Goal: Task Accomplishment & Management: Complete application form

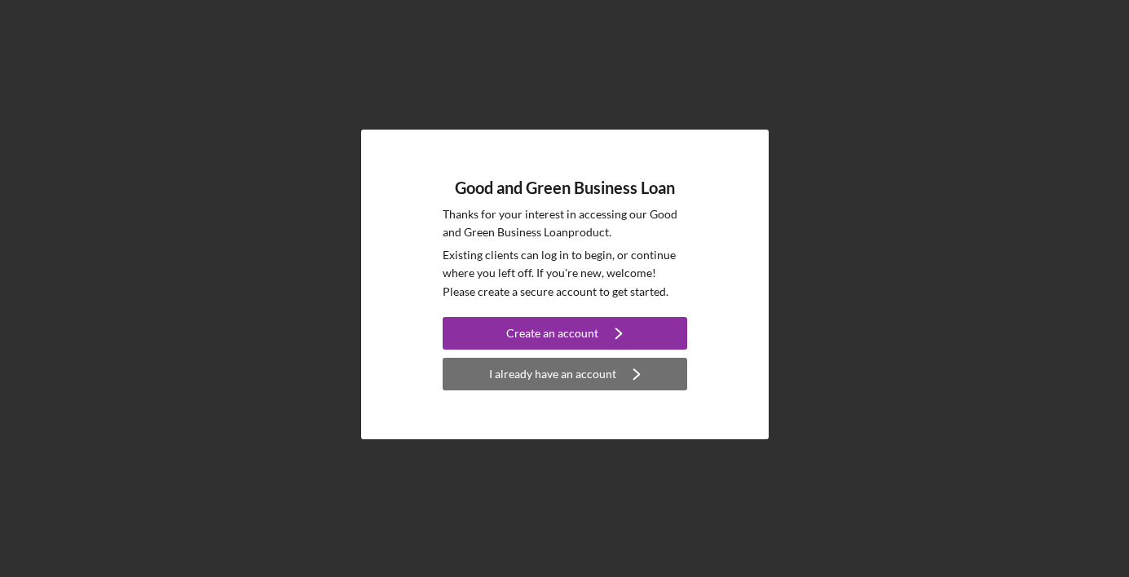
click at [523, 377] on div "I already have an account" at bounding box center [552, 374] width 127 height 33
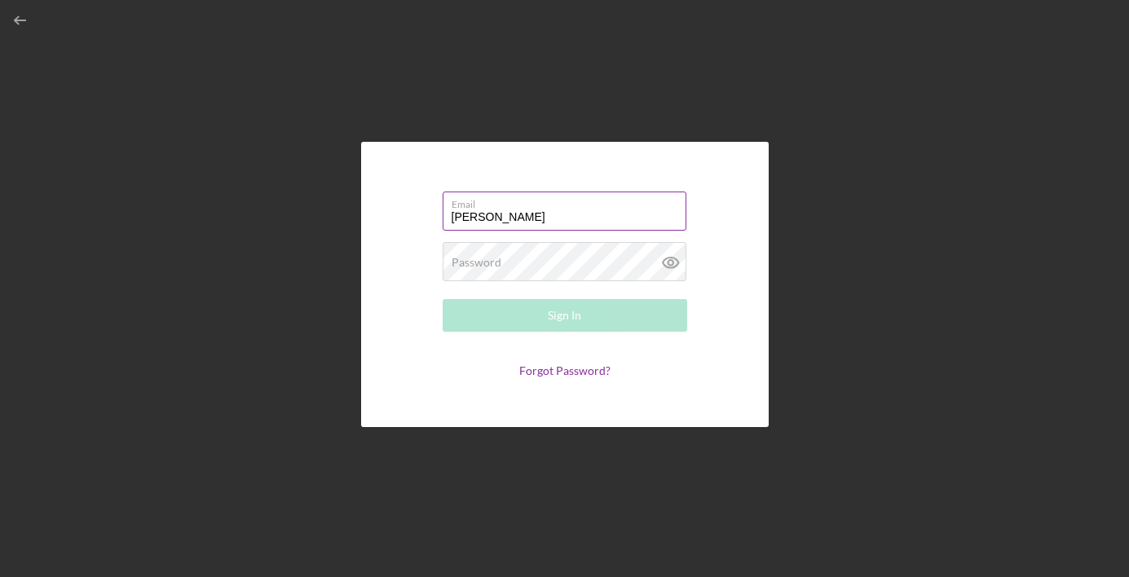
type input "[PERSON_NAME][EMAIL_ADDRESS][DOMAIN_NAME]"
click at [539, 253] on div "Password Required" at bounding box center [565, 262] width 245 height 41
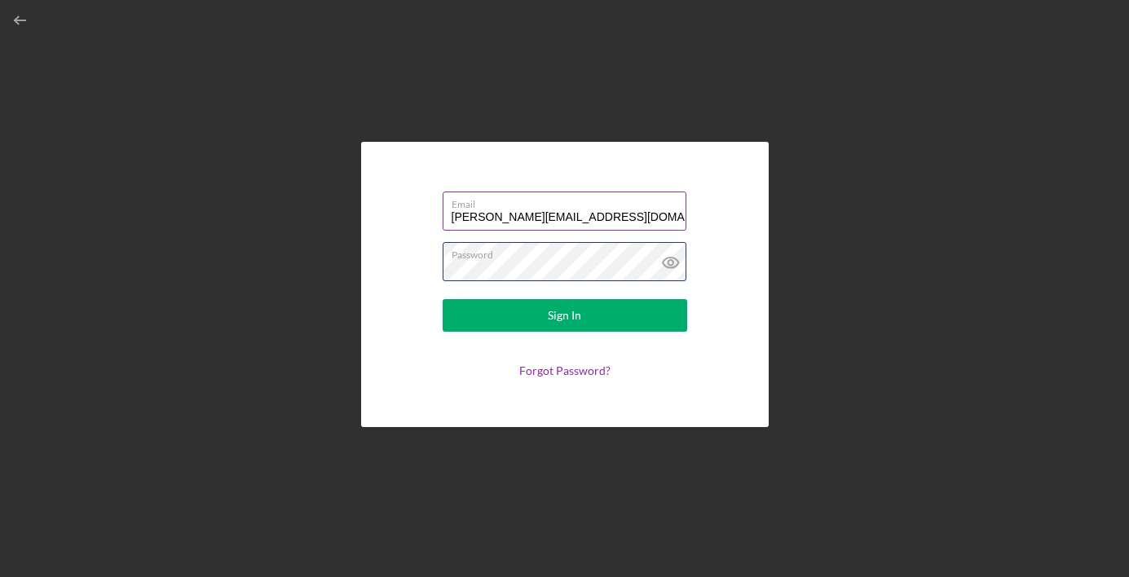
click at [443, 299] on button "Sign In" at bounding box center [565, 315] width 245 height 33
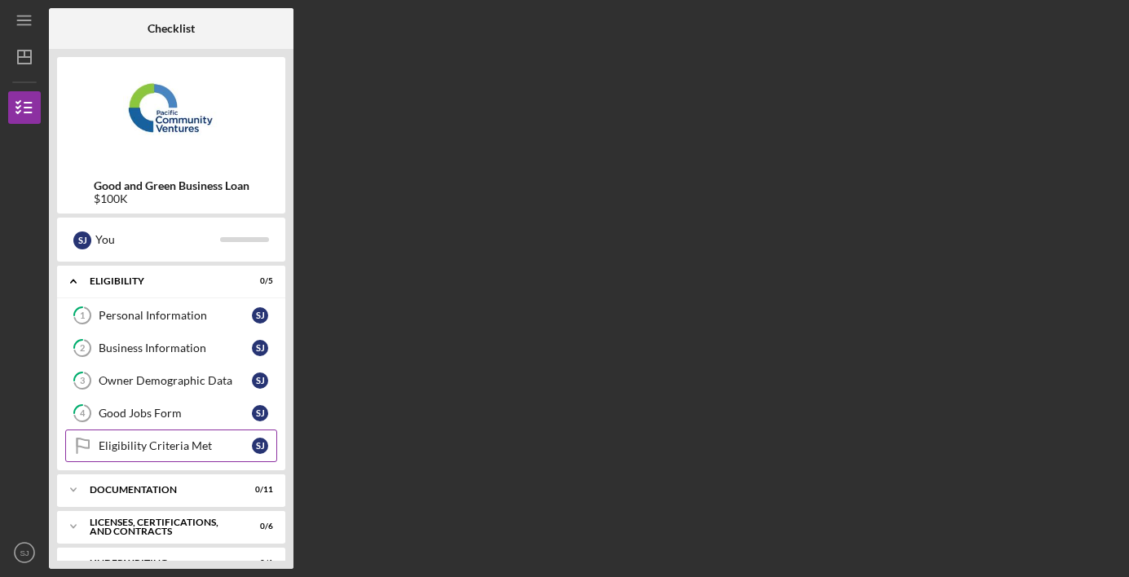
click at [154, 439] on div "Eligibility Criteria Met" at bounding box center [175, 445] width 153 height 13
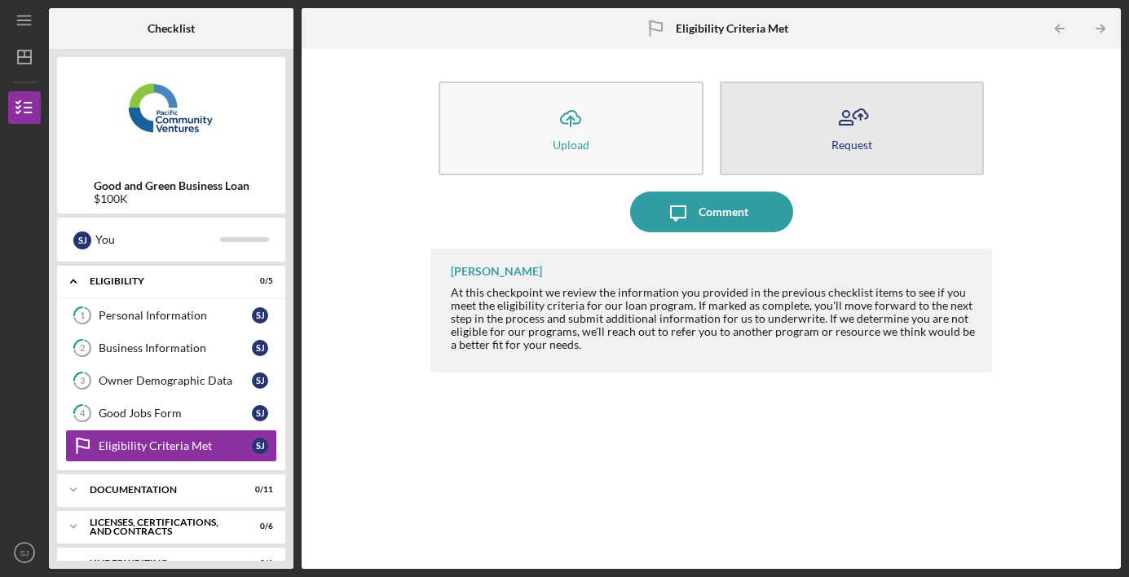
click at [850, 129] on icon "button" at bounding box center [851, 118] width 41 height 41
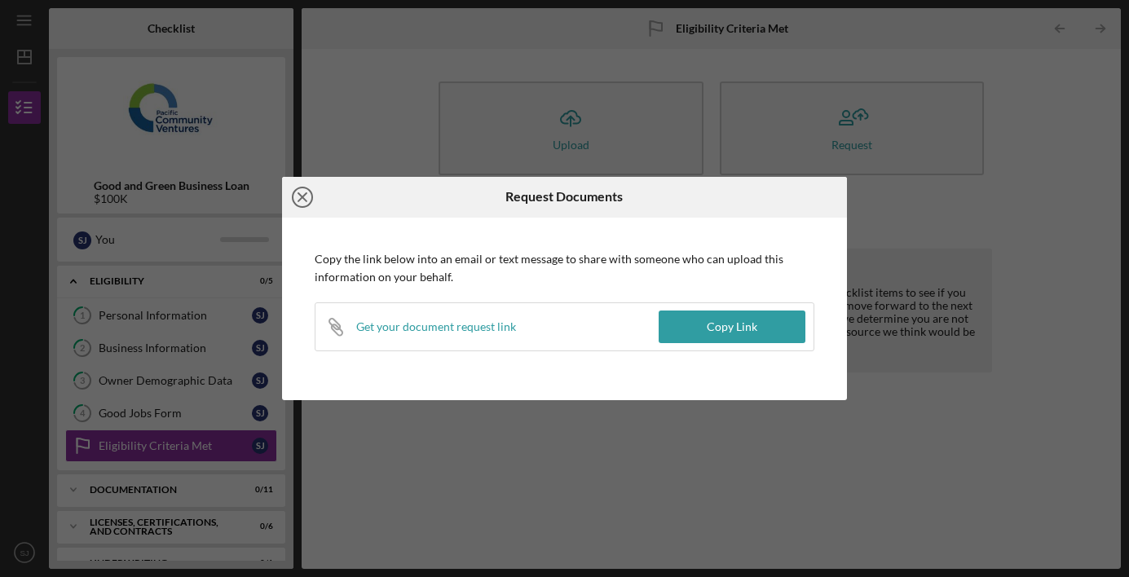
click at [298, 197] on icon "Icon/Close" at bounding box center [302, 197] width 41 height 41
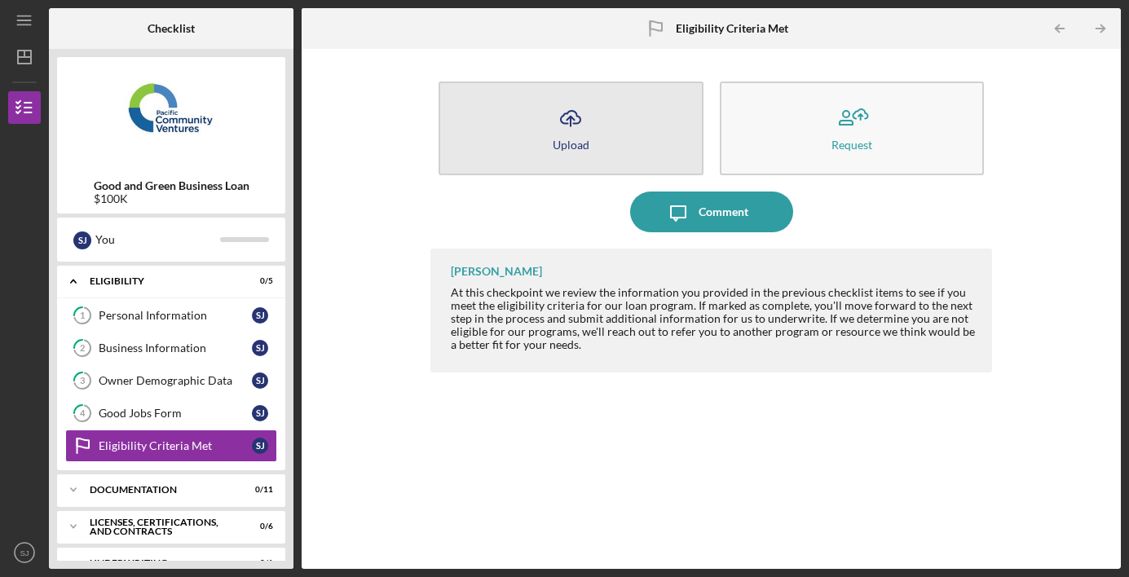
click at [571, 113] on icon "Icon/Upload" at bounding box center [570, 118] width 41 height 41
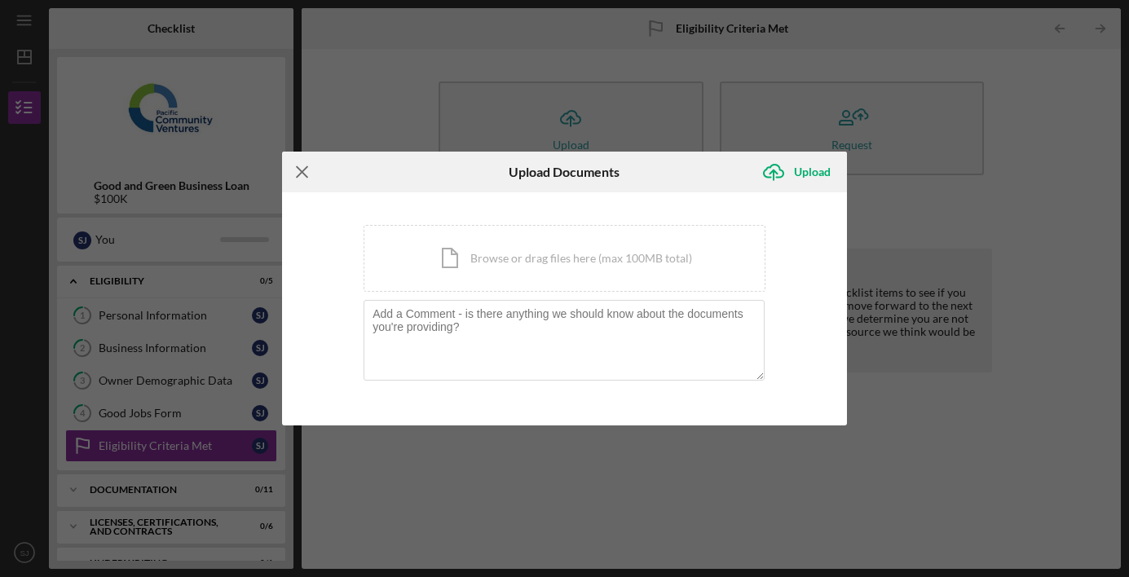
click at [301, 179] on icon "Icon/Menu Close" at bounding box center [302, 172] width 41 height 41
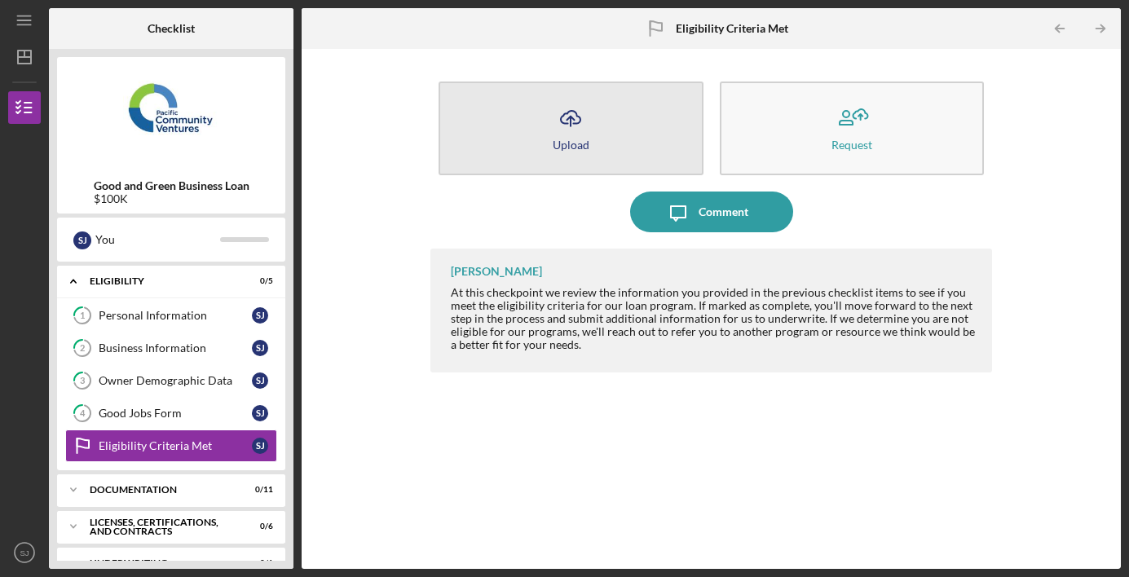
click at [560, 127] on icon "Icon/Upload" at bounding box center [570, 118] width 41 height 41
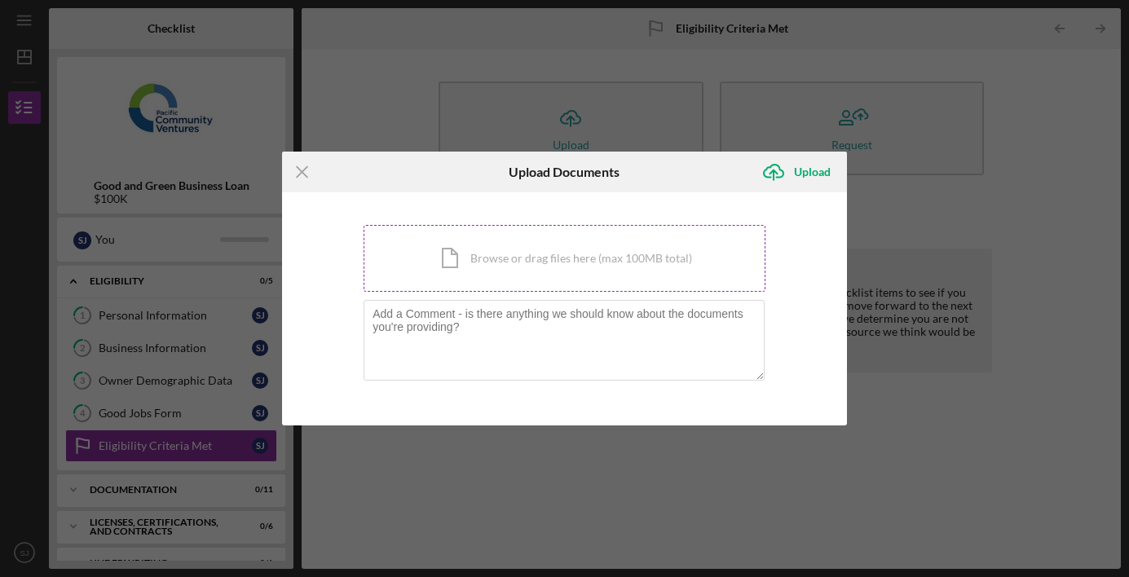
click at [522, 252] on div "Icon/Document Browse or drag files here (max 100MB total) Tap to choose files o…" at bounding box center [565, 258] width 402 height 67
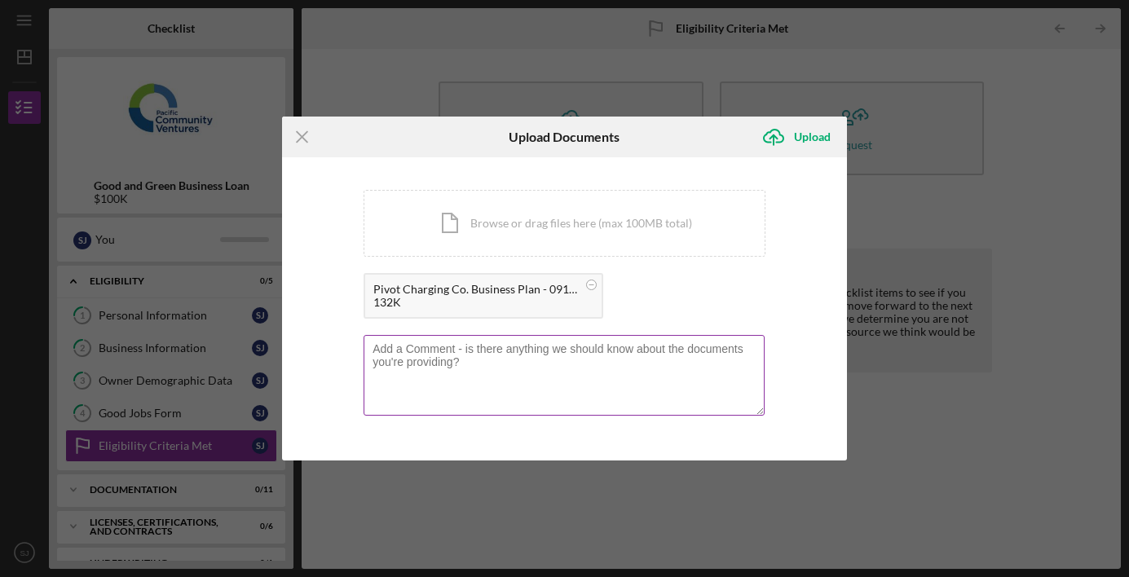
click at [412, 361] on textarea at bounding box center [564, 375] width 401 height 80
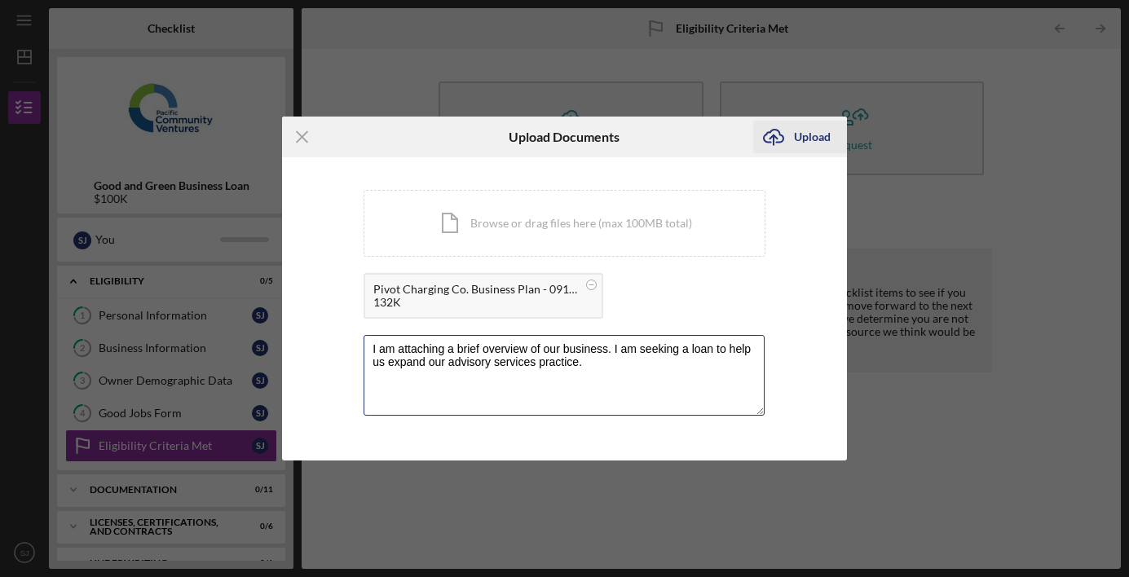
type textarea "I am attaching a brief overview of our business. I am seeking a loan to help us…"
click at [806, 132] on div "Upload" at bounding box center [812, 137] width 37 height 33
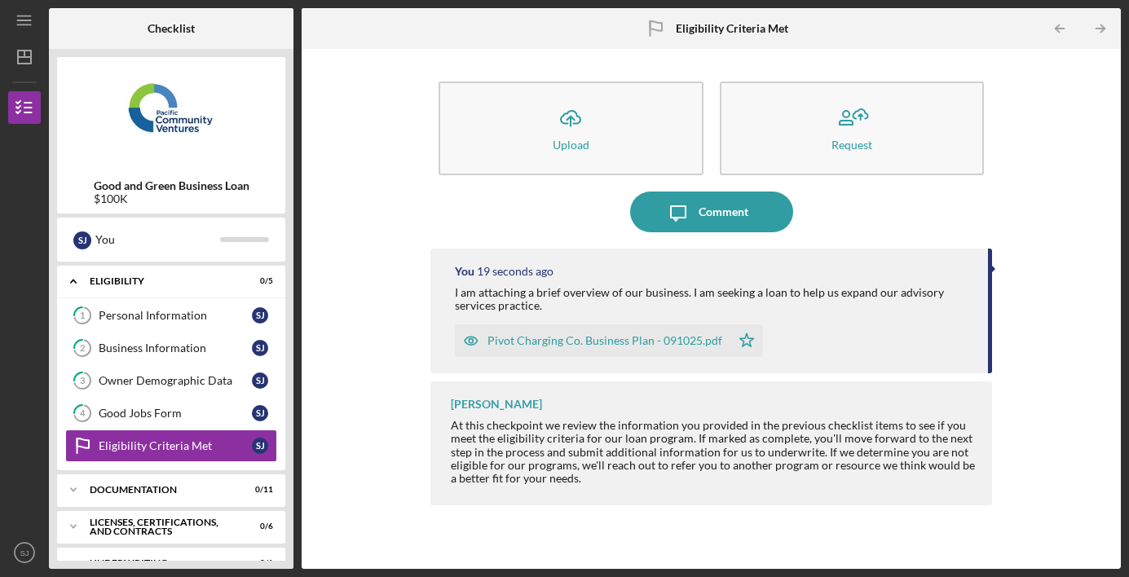
click at [386, 400] on div "Icon/Upload Upload Request Icon/Message Comment You 19 seconds ago I am attachi…" at bounding box center [711, 309] width 803 height 504
click at [399, 218] on div "Icon/Upload Upload Request Icon/Message Comment You 32 seconds ago I am attachi…" at bounding box center [711, 309] width 803 height 504
click at [177, 407] on div "Good Jobs Form" at bounding box center [175, 413] width 153 height 13
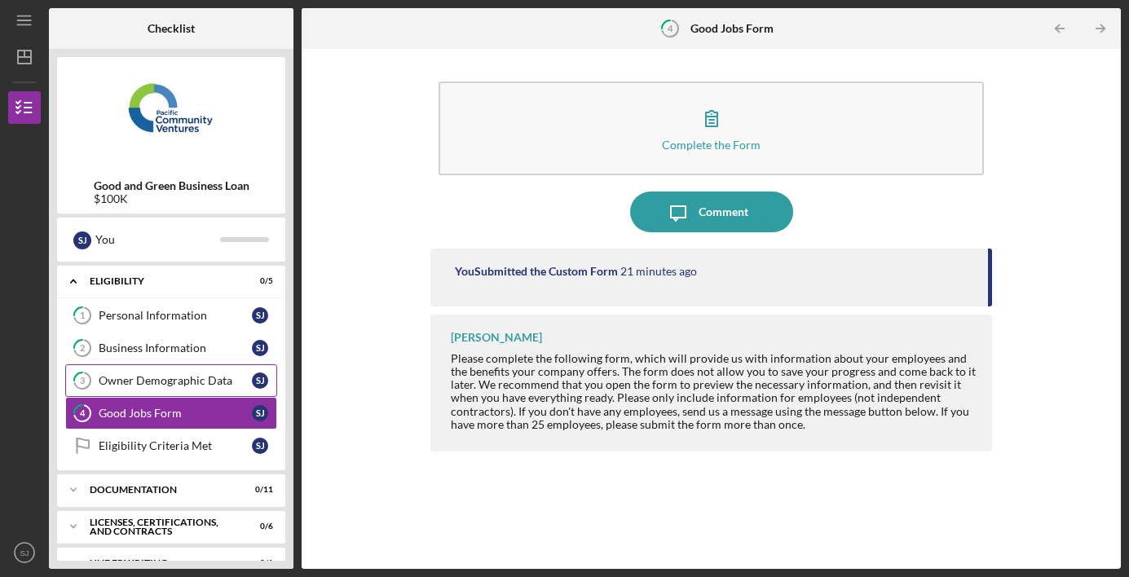
click at [170, 364] on link "3 Owner Demographic Data [PERSON_NAME]" at bounding box center [171, 380] width 212 height 33
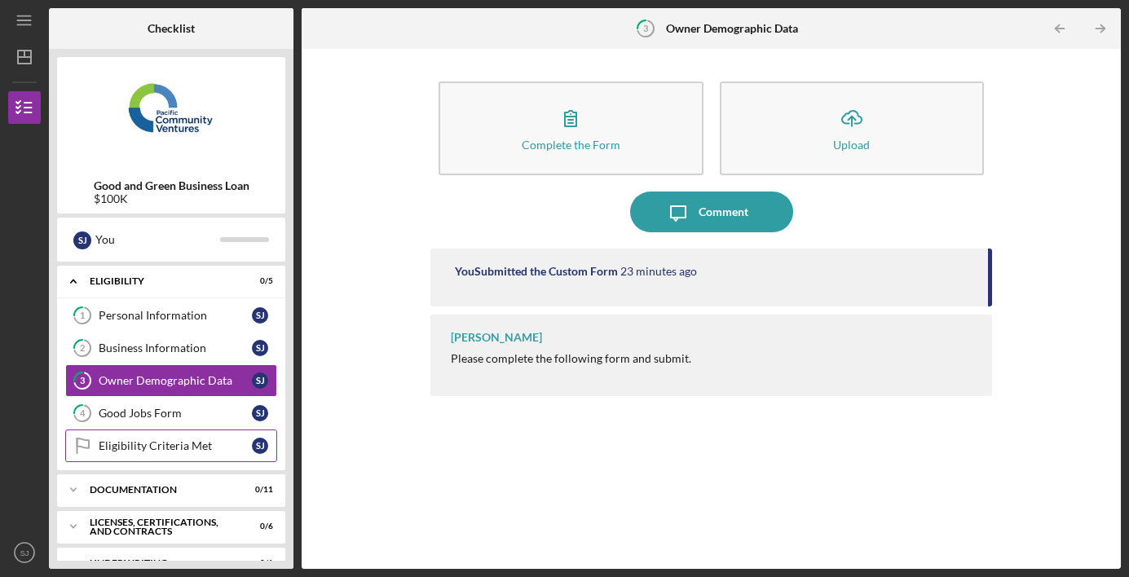
click at [149, 437] on link "Eligibility Criteria Met Eligibility Criteria Met [PERSON_NAME]" at bounding box center [171, 446] width 212 height 33
